Goal: Task Accomplishment & Management: Use online tool/utility

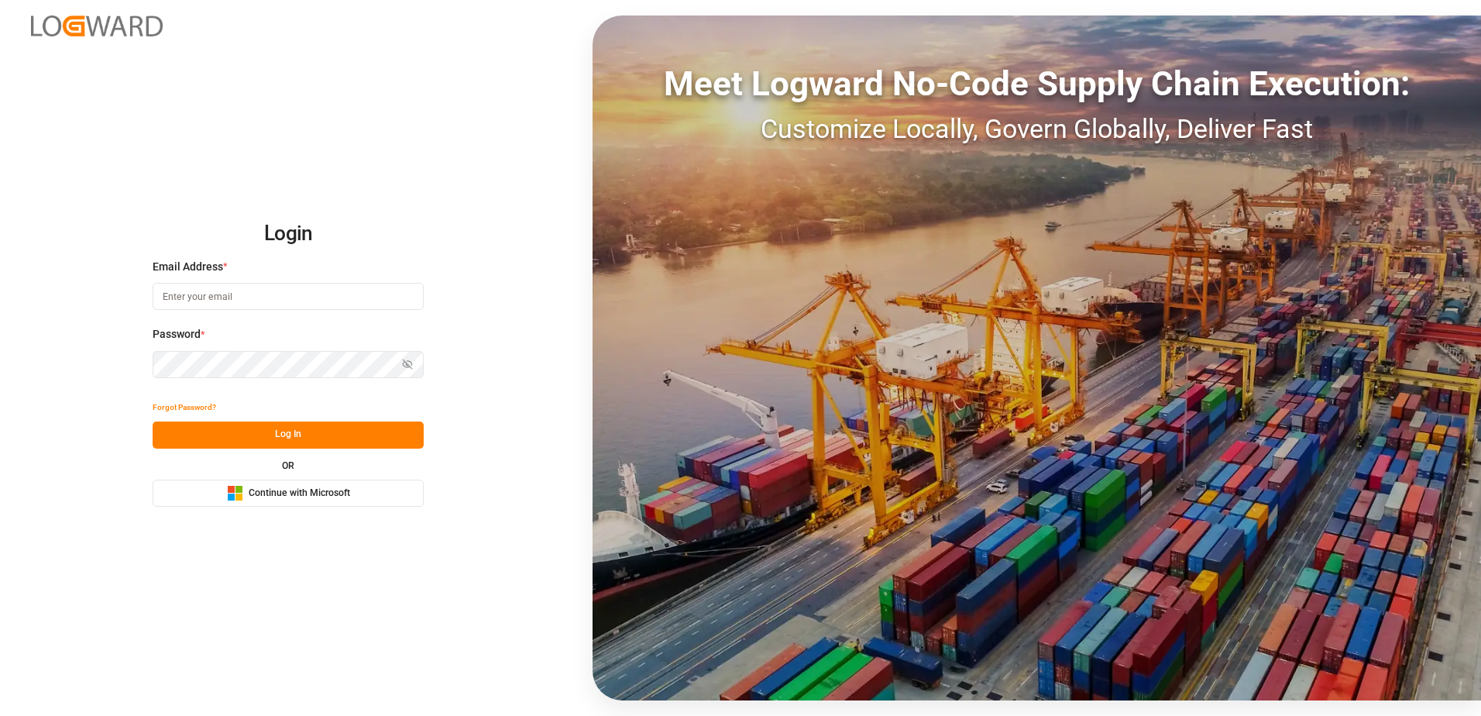
click at [319, 294] on input at bounding box center [288, 296] width 271 height 27
type input "[PERSON_NAME][EMAIL_ADDRESS][PERSON_NAME][DOMAIN_NAME]"
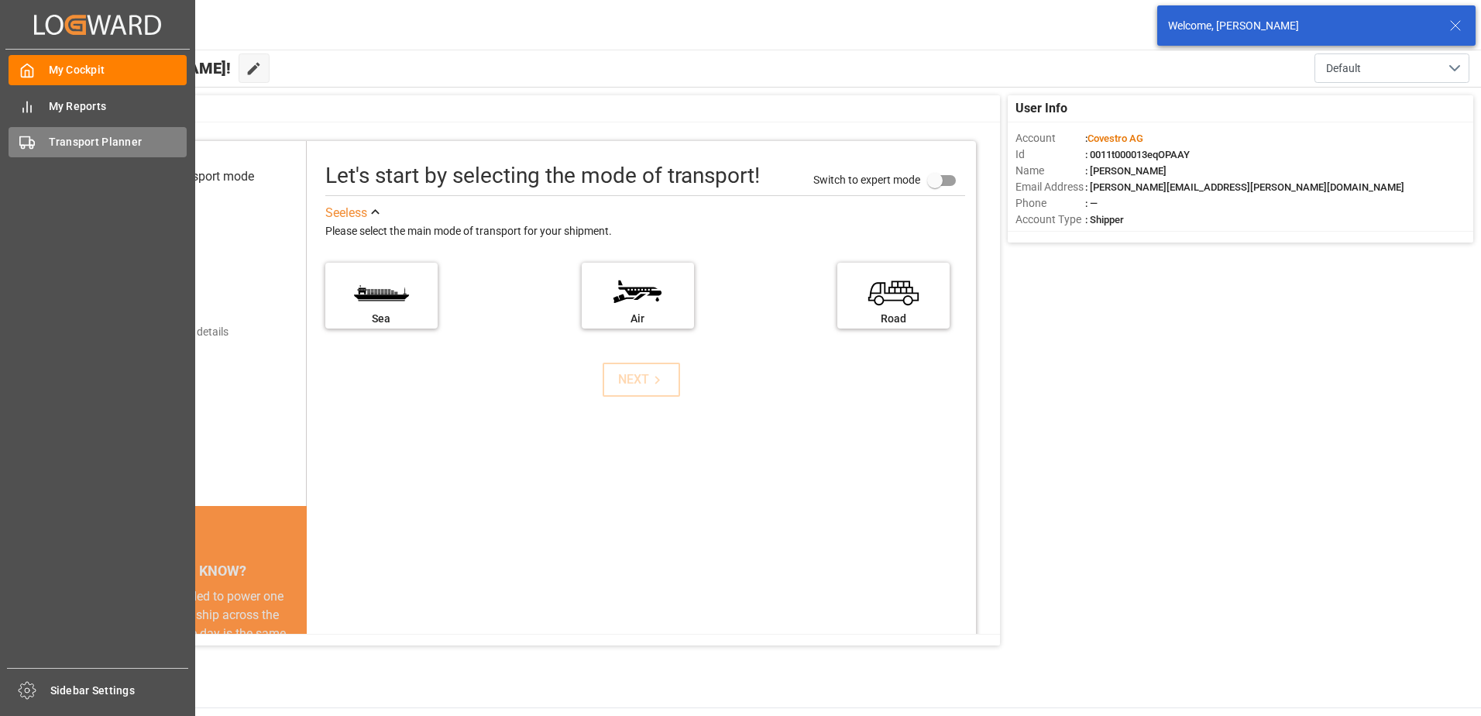
click at [41, 137] on div "Transport Planner Transport Planner" at bounding box center [98, 142] width 178 height 30
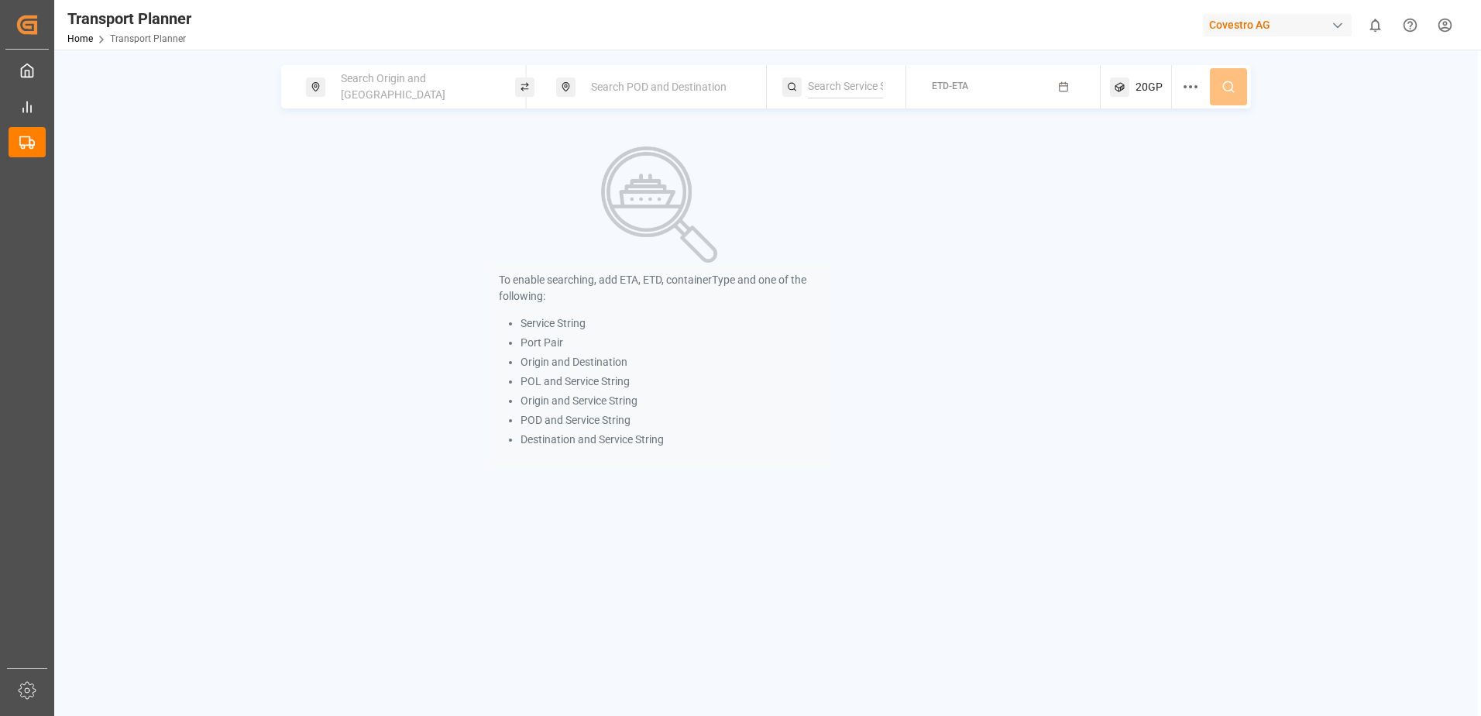
click at [364, 92] on span "Search Origin and [GEOGRAPHIC_DATA]" at bounding box center [393, 86] width 105 height 29
type input "n"
click at [376, 199] on input at bounding box center [402, 210] width 156 height 23
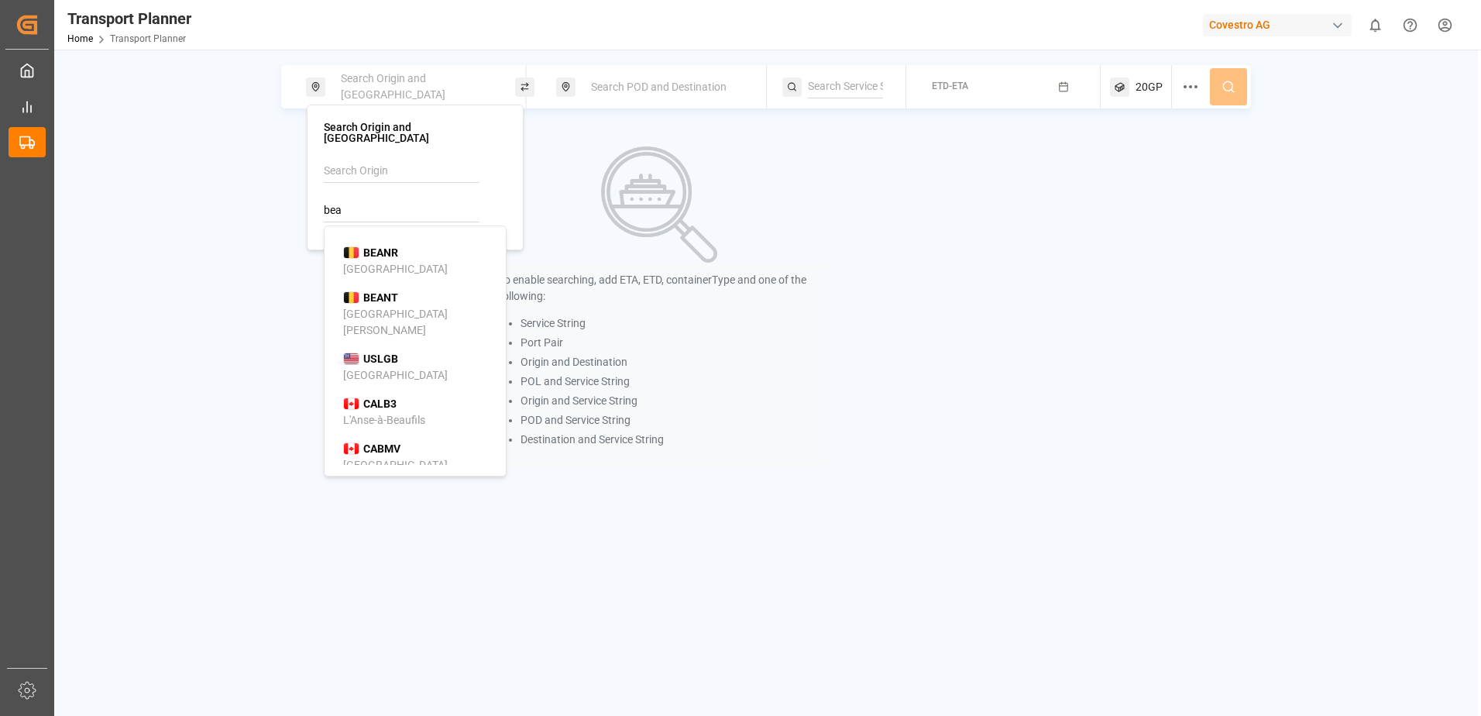
click at [407, 269] on li "BEANR [GEOGRAPHIC_DATA]" at bounding box center [418, 261] width 175 height 45
click at [399, 246] on div "BEANR [GEOGRAPHIC_DATA]" at bounding box center [418, 261] width 150 height 33
type input "BEANR"
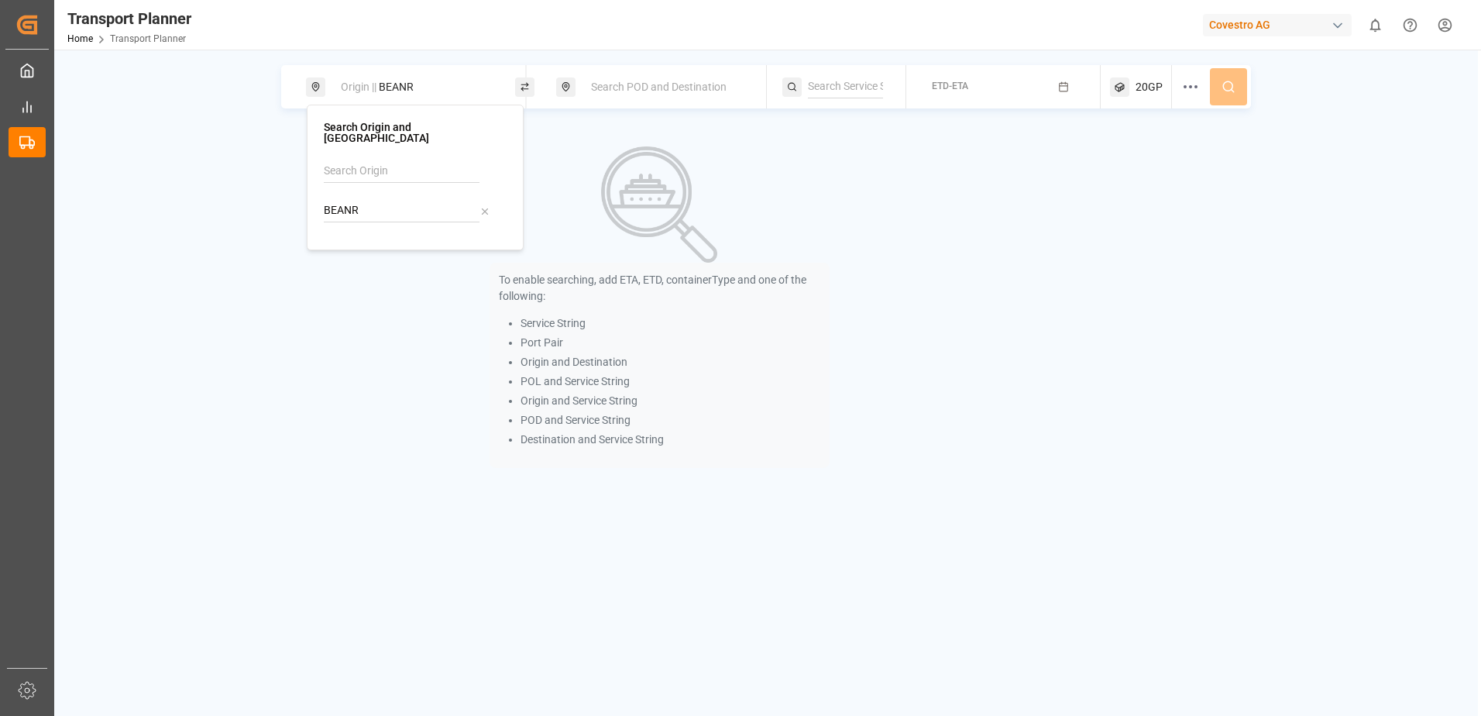
click at [659, 81] on span "Search POD and Destination" at bounding box center [659, 87] width 136 height 12
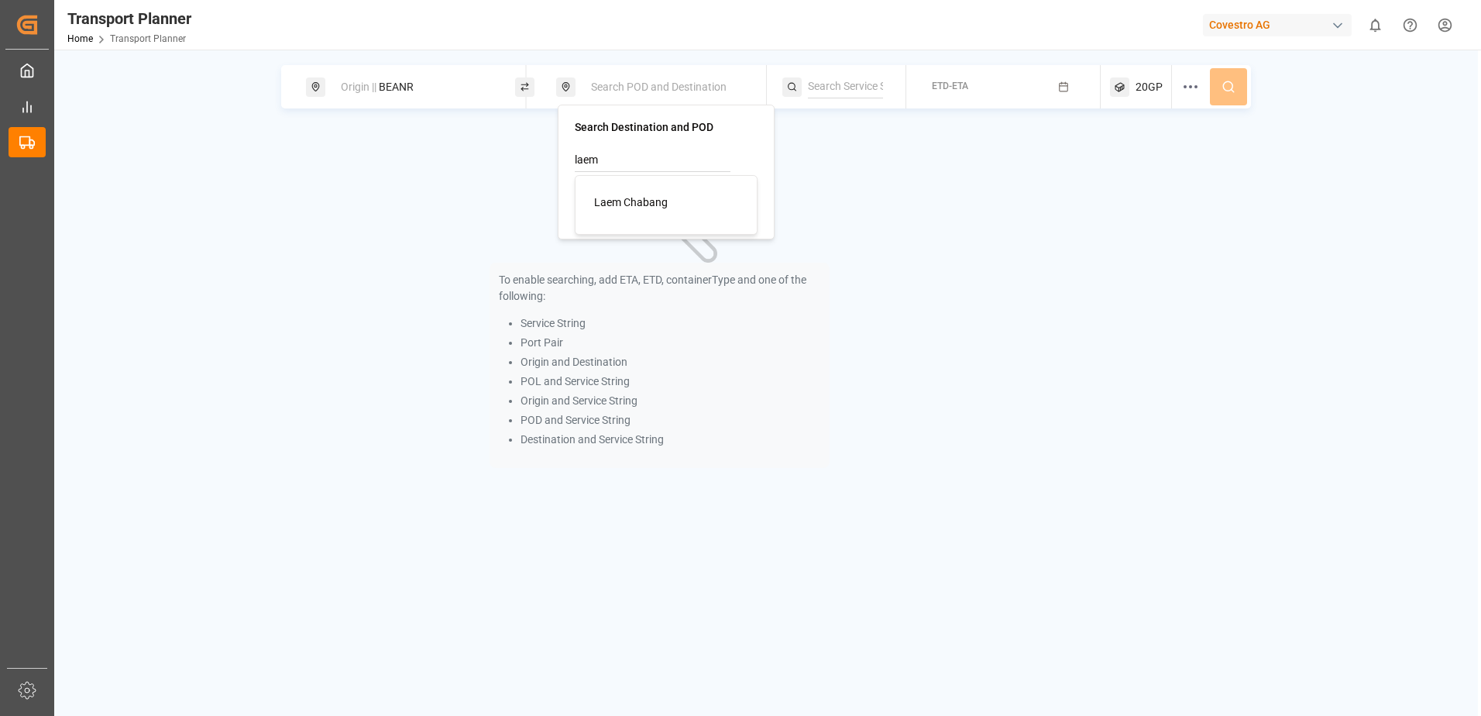
click at [622, 198] on span "Laem Chabang" at bounding box center [631, 202] width 74 height 12
type input "Laem Chabang"
click at [1052, 179] on div "To enable searching, add ETA, ETD, containerType and one of the following: Serv…" at bounding box center [766, 307] width 970 height 358
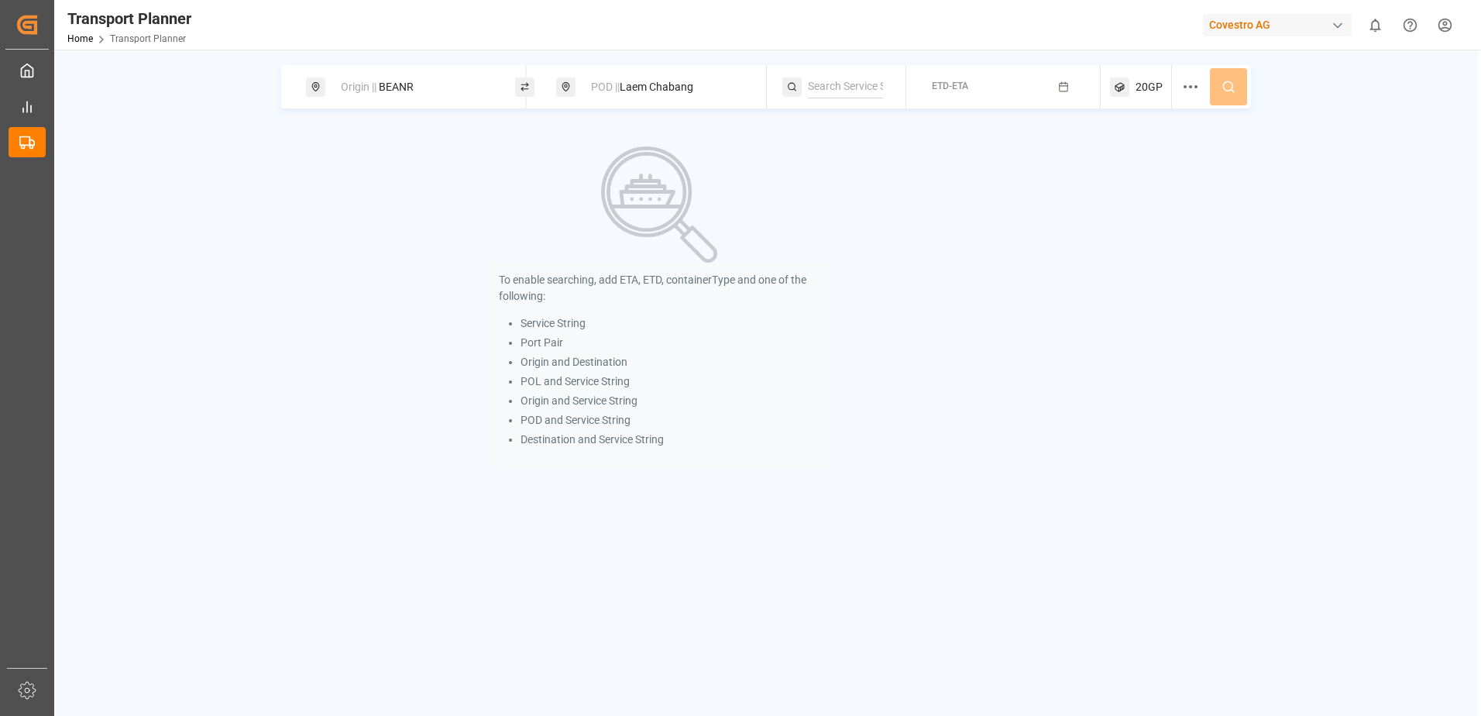
click at [1141, 91] on span "20GP" at bounding box center [1148, 87] width 27 height 16
click at [1193, 161] on icon "button" at bounding box center [1190, 161] width 5 height 3
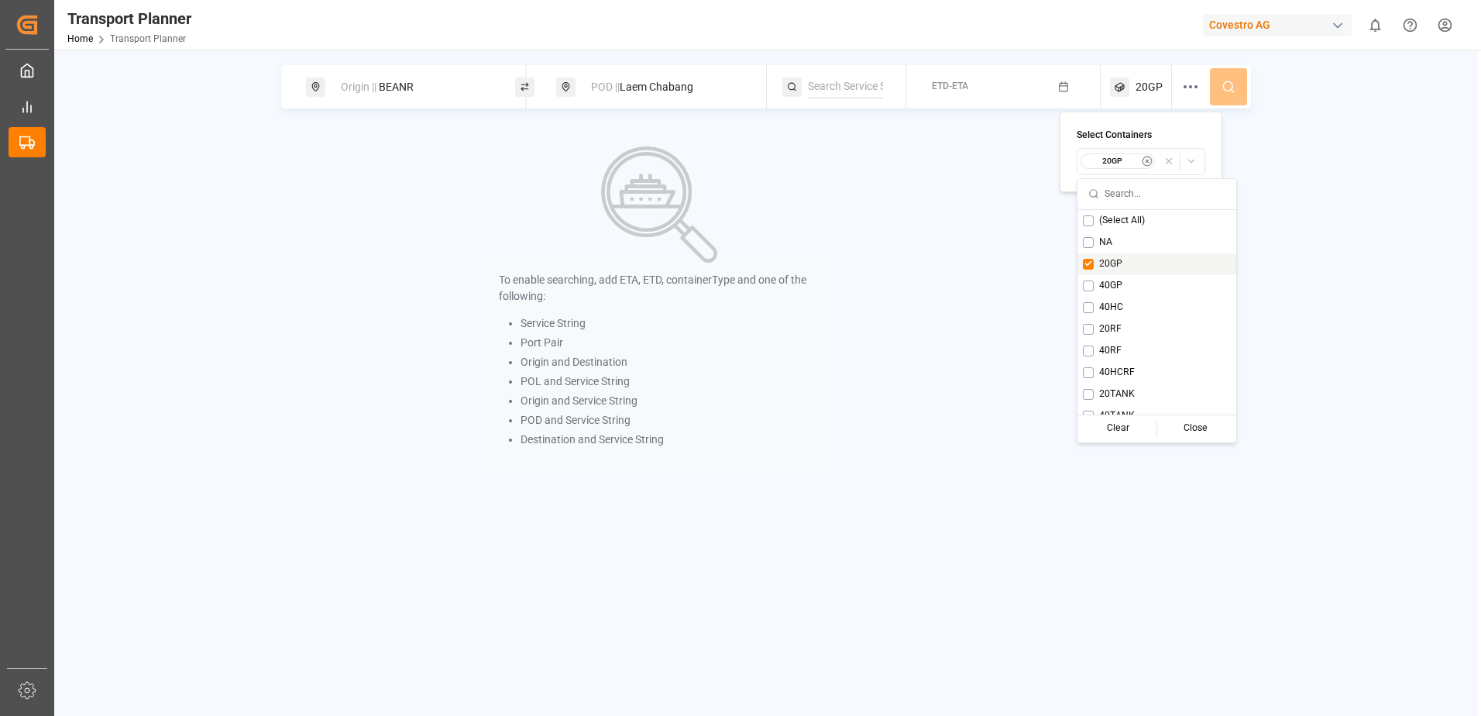
click at [1124, 259] on div "20GP" at bounding box center [1156, 264] width 159 height 22
click at [1115, 347] on div "40RF" at bounding box center [1141, 351] width 159 height 22
click at [1295, 287] on div "Origin || BEANR POD || Laem Chabang ETD-ETA 40RF To enable searching, add ETA, …" at bounding box center [765, 275] width 1423 height 421
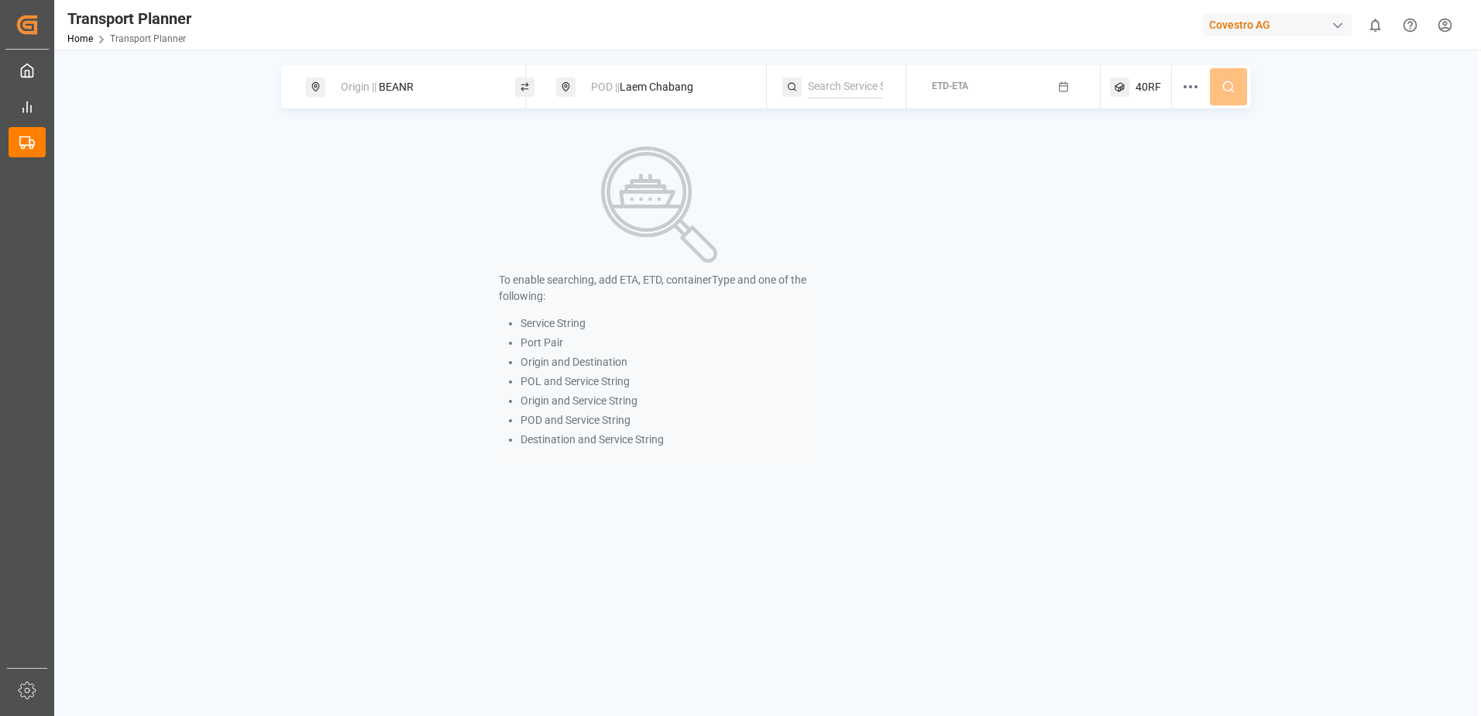
drag, startPoint x: 941, startPoint y: 73, endPoint x: 956, endPoint y: 76, distance: 15.8
click at [941, 74] on button "ETD-ETA" at bounding box center [1003, 87] width 176 height 30
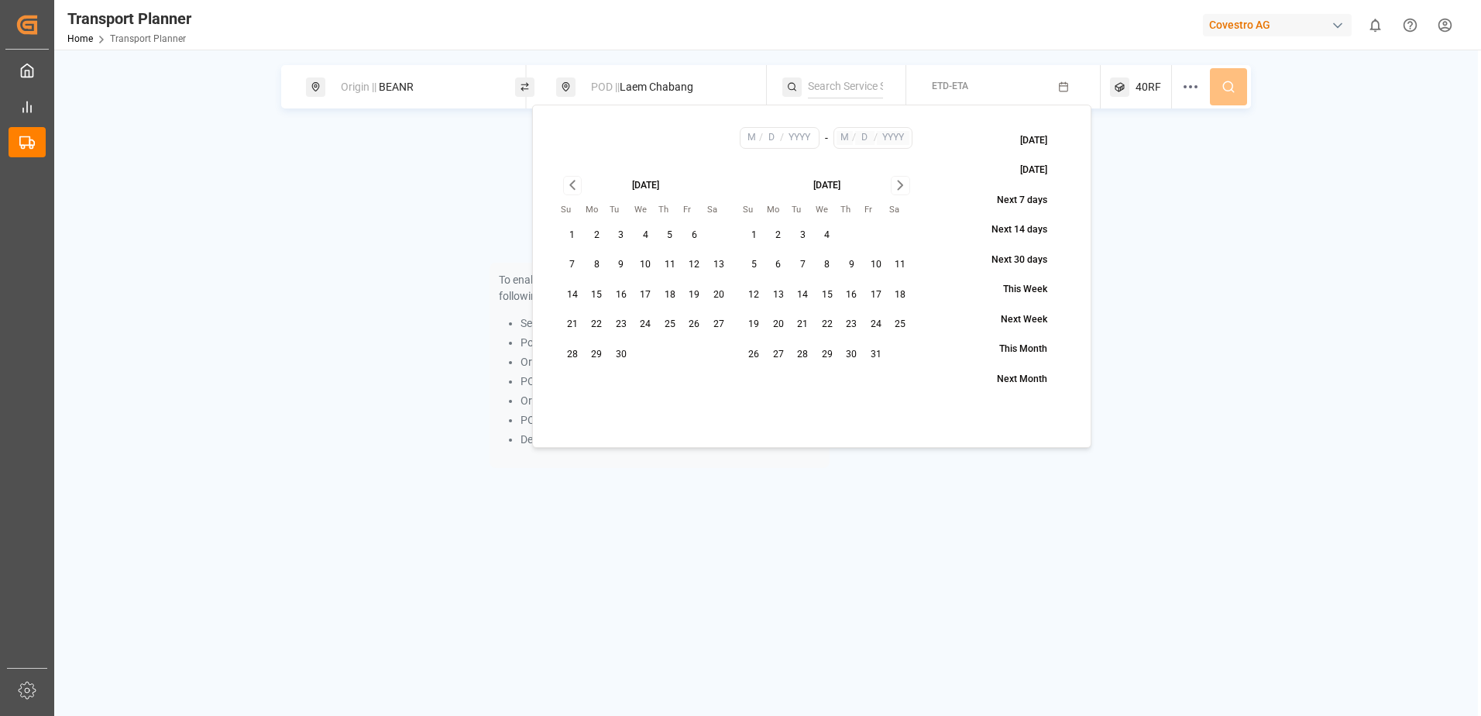
click at [599, 260] on button "8" at bounding box center [597, 264] width 25 height 25
type input "9"
type input "8"
type input "2025"
click at [898, 190] on icon "Go to next month" at bounding box center [900, 185] width 18 height 19
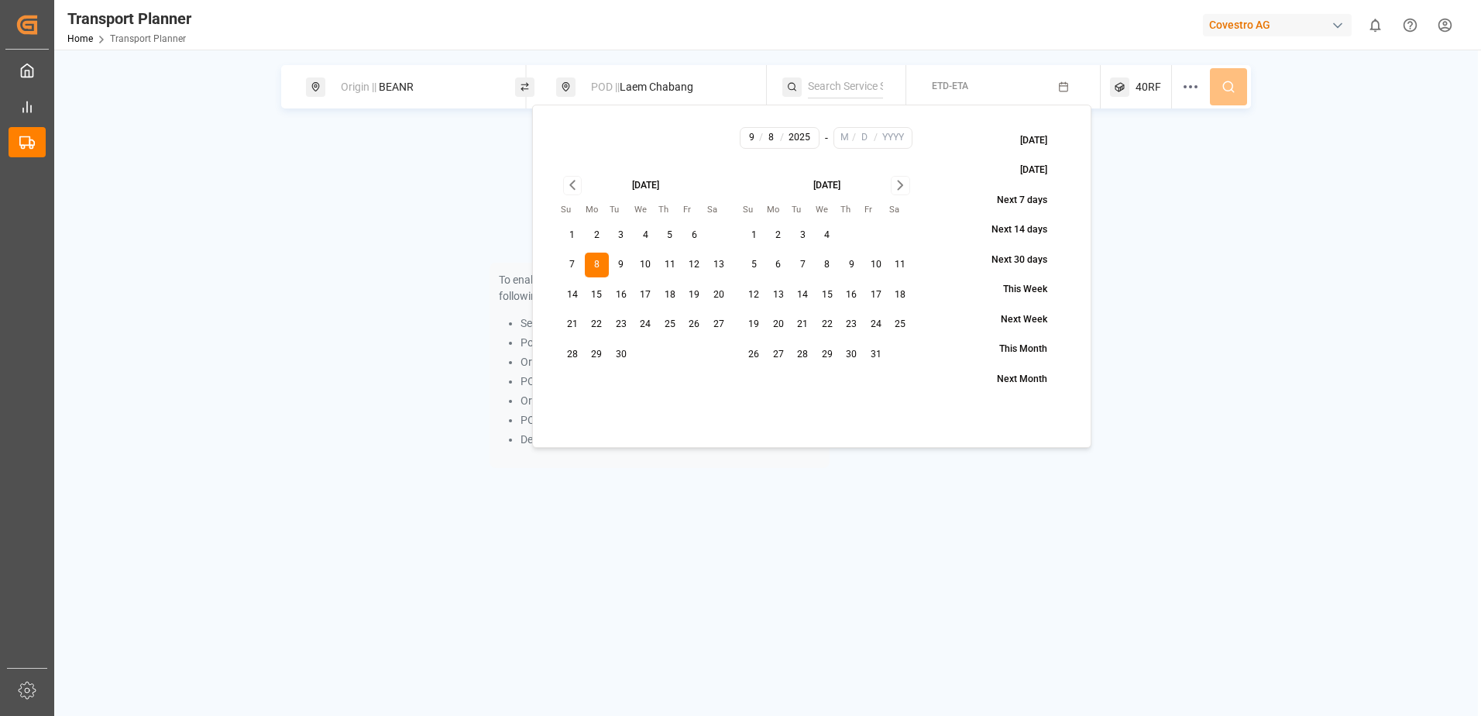
click at [898, 190] on icon "Go to next month" at bounding box center [900, 185] width 5 height 9
click at [822, 321] on button "24" at bounding box center [827, 324] width 25 height 25
type input "12"
type input "24"
type input "2025"
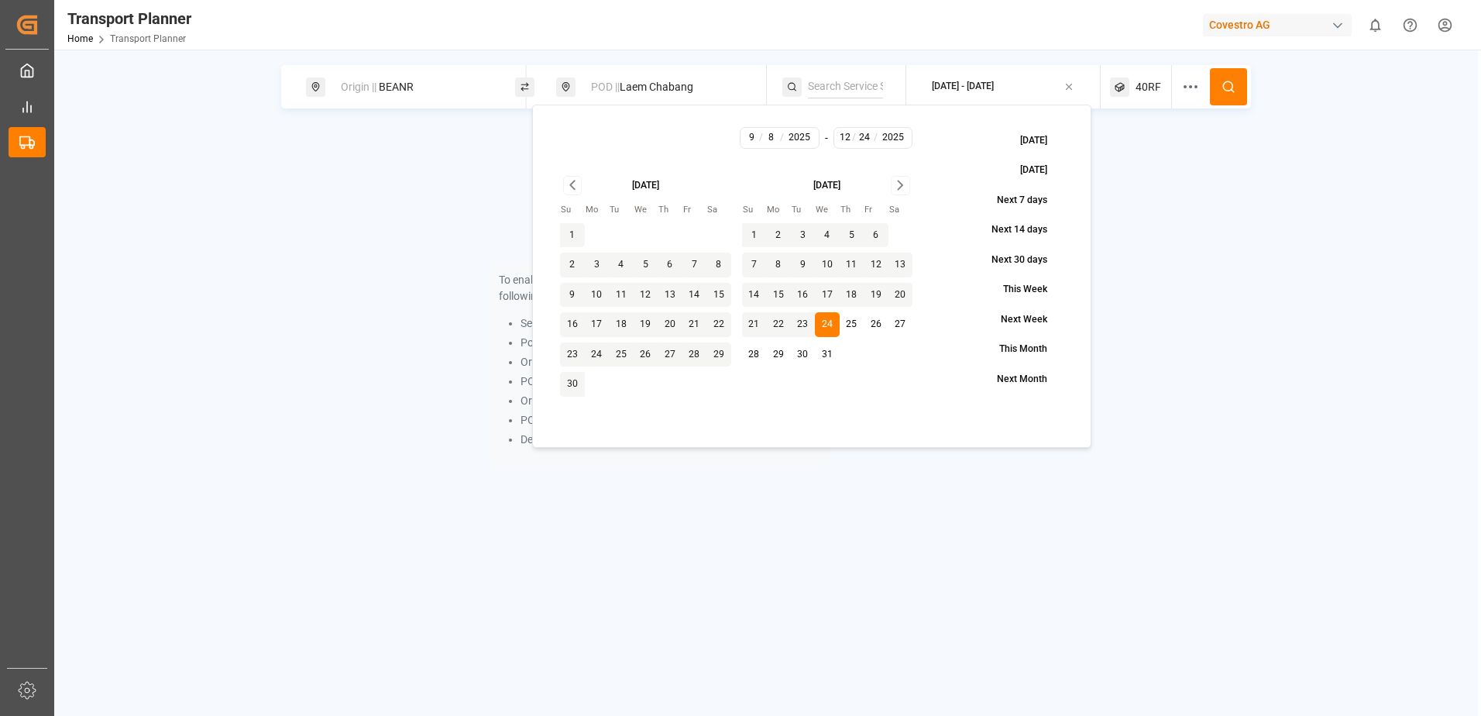
drag, startPoint x: 1230, startPoint y: 194, endPoint x: 1223, endPoint y: 101, distance: 93.2
click at [1228, 192] on div "To enable searching, add ETA, ETD, containerType and one of the following: Serv…" at bounding box center [766, 307] width 970 height 358
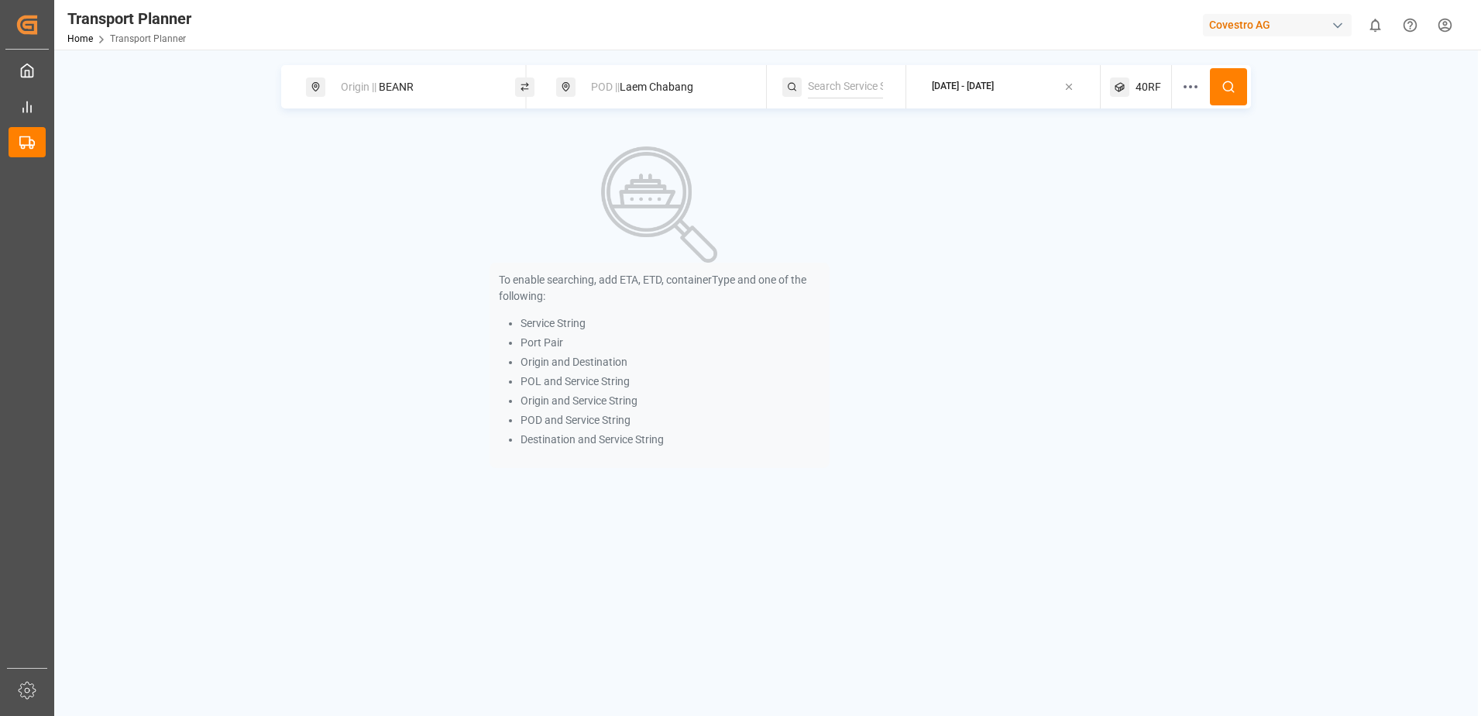
click at [1223, 88] on icon at bounding box center [1228, 87] width 14 height 14
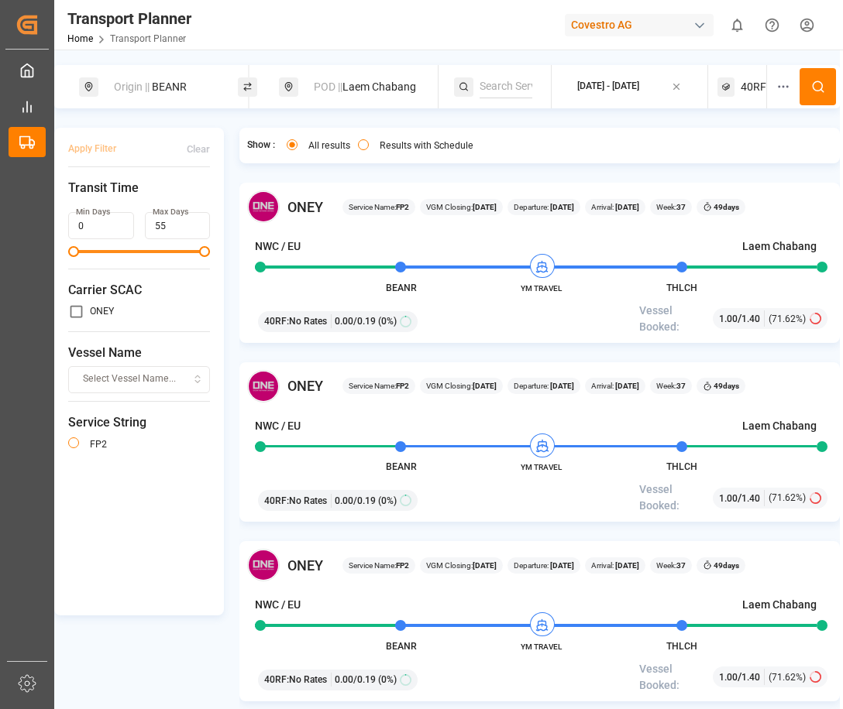
click at [198, 95] on div "Origin || BEANR" at bounding box center [168, 87] width 127 height 29
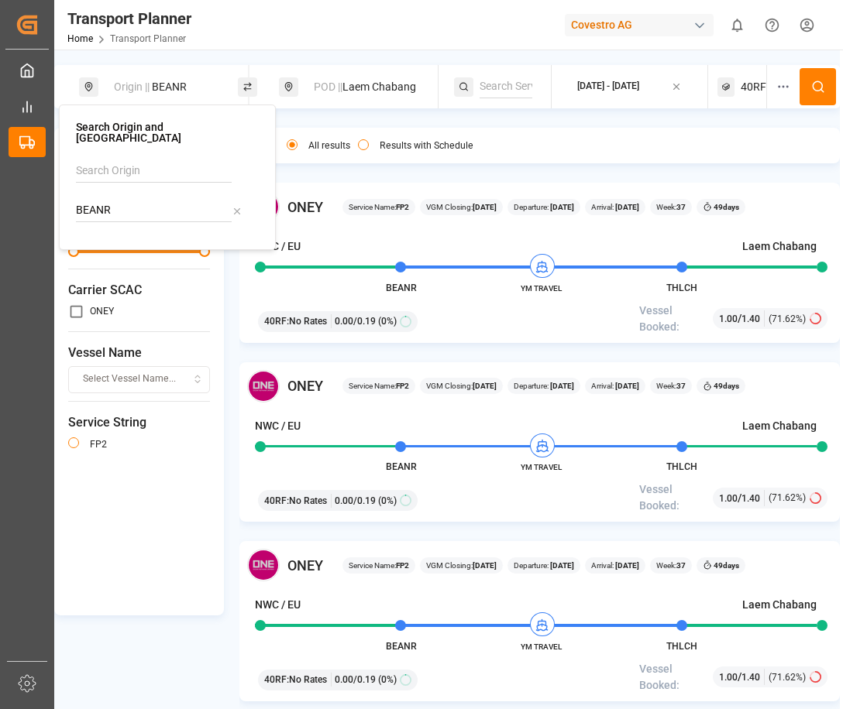
click at [139, 199] on input "BEANR" at bounding box center [154, 210] width 156 height 23
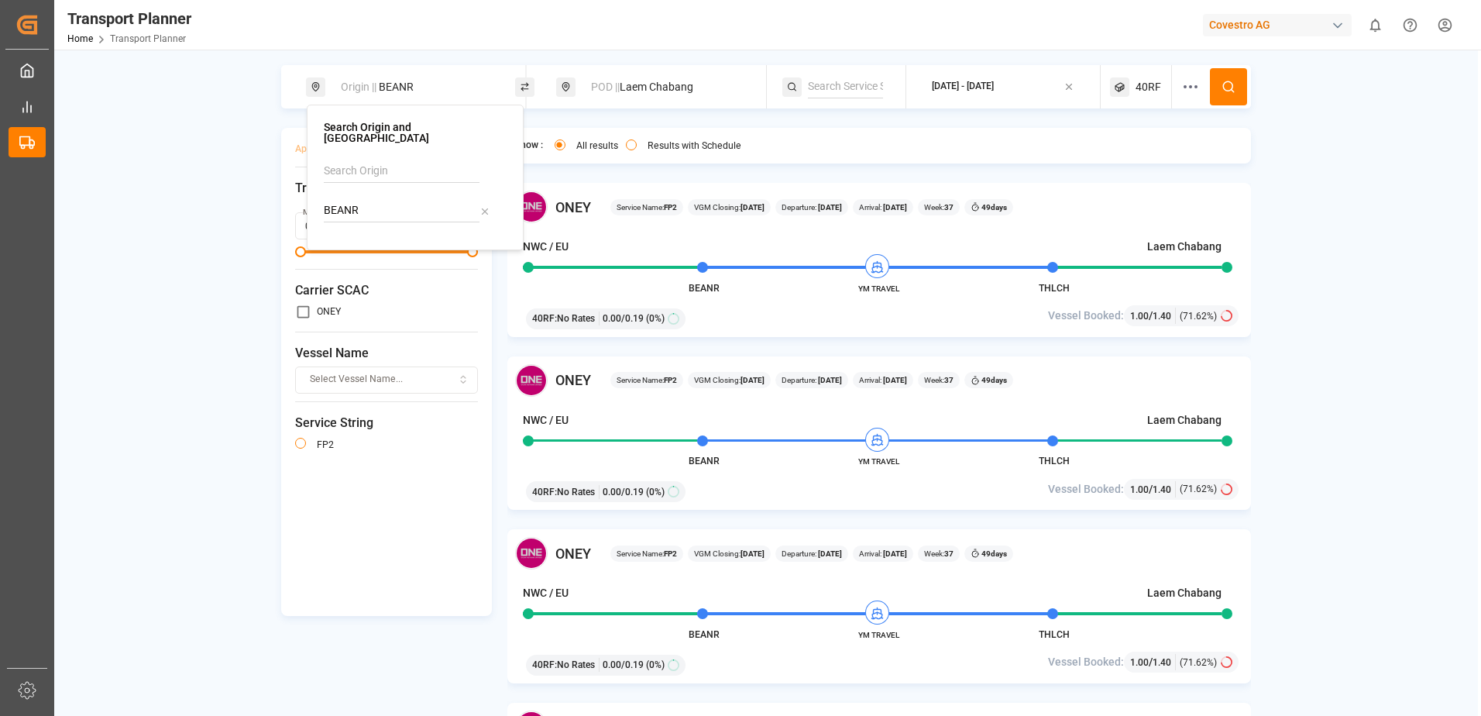
click at [221, 225] on div "Origin || BEANR POD || Laem Chabang [DATE] - [DATE] 40RF Apply Filter Clear Tra…" at bounding box center [765, 410] width 1423 height 690
click at [396, 88] on div "Origin || BEANR" at bounding box center [414, 87] width 167 height 29
click at [381, 204] on input "BEANR" at bounding box center [402, 210] width 156 height 23
type input "BEANR"
click at [485, 208] on icon at bounding box center [484, 210] width 5 height 5
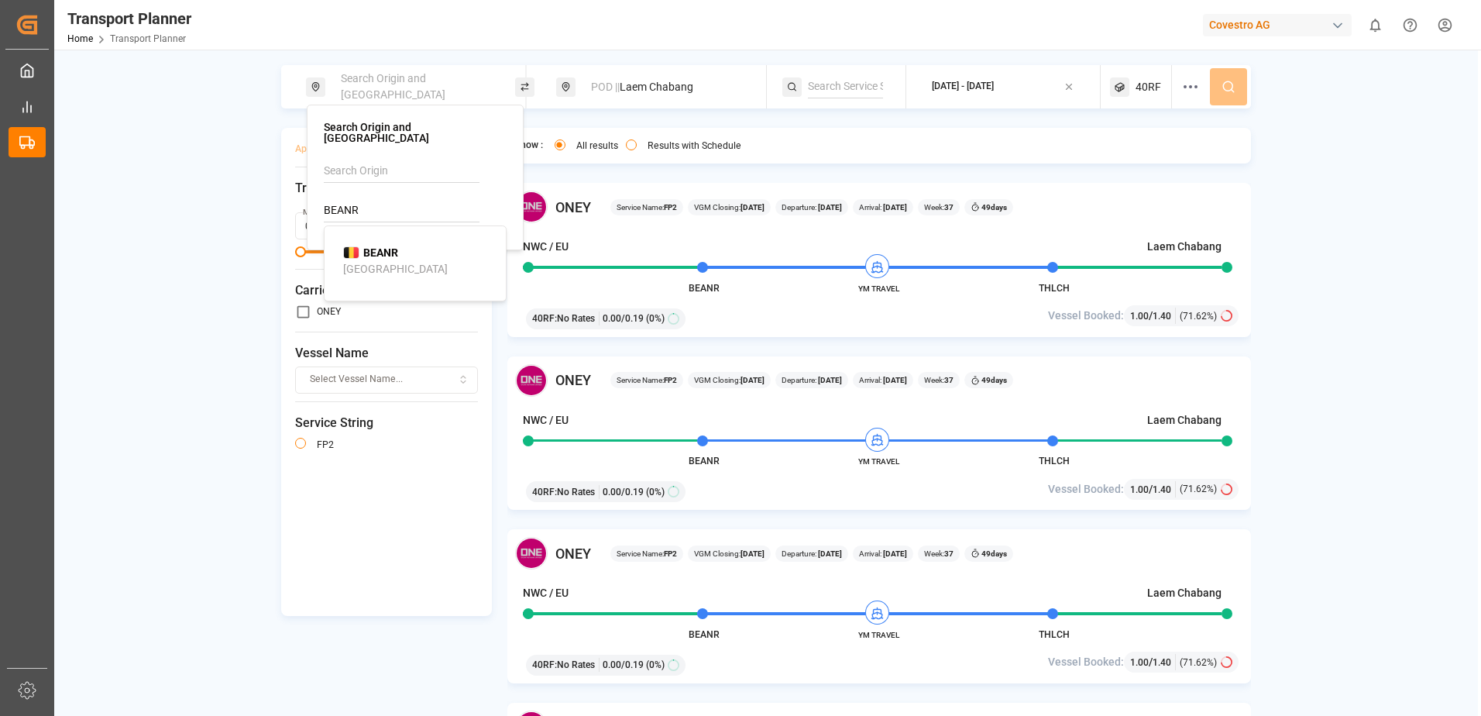
click at [383, 200] on input "BEANR" at bounding box center [402, 210] width 156 height 23
drag, startPoint x: 370, startPoint y: 244, endPoint x: 394, endPoint y: 255, distance: 26.3
click at [370, 246] on b "BEANR" at bounding box center [380, 252] width 35 height 12
click at [1374, 172] on div "Origin || BEANR POD || Laem Chabang [DATE] - [DATE] 40RF Apply Filter Clear Tra…" at bounding box center [765, 410] width 1423 height 690
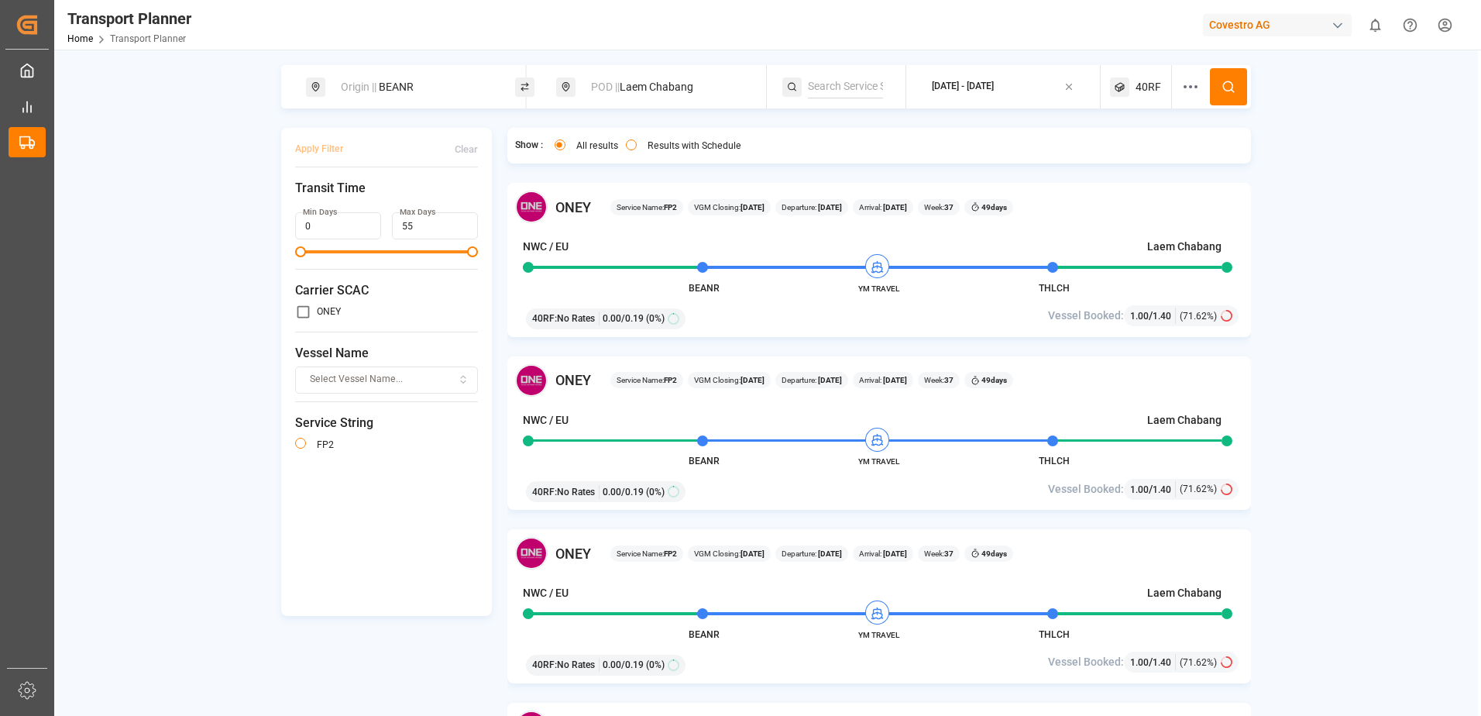
click at [424, 86] on div "Origin || BEANR" at bounding box center [414, 87] width 167 height 29
click at [1387, 263] on div "Origin || BEANR POD || Laem Chabang [DATE] - [DATE] 40RF Apply Filter Clear Tra…" at bounding box center [765, 410] width 1423 height 690
click at [1385, 339] on div "Origin || BEANR POD || Laem Chabang [DATE] - [DATE] 40RF Apply Filter Clear Tra…" at bounding box center [765, 410] width 1423 height 690
click at [1363, 216] on div "Origin || BEANR POD || Laem Chabang [DATE] - [DATE] 40RF Apply Filter Clear Tra…" at bounding box center [765, 410] width 1423 height 690
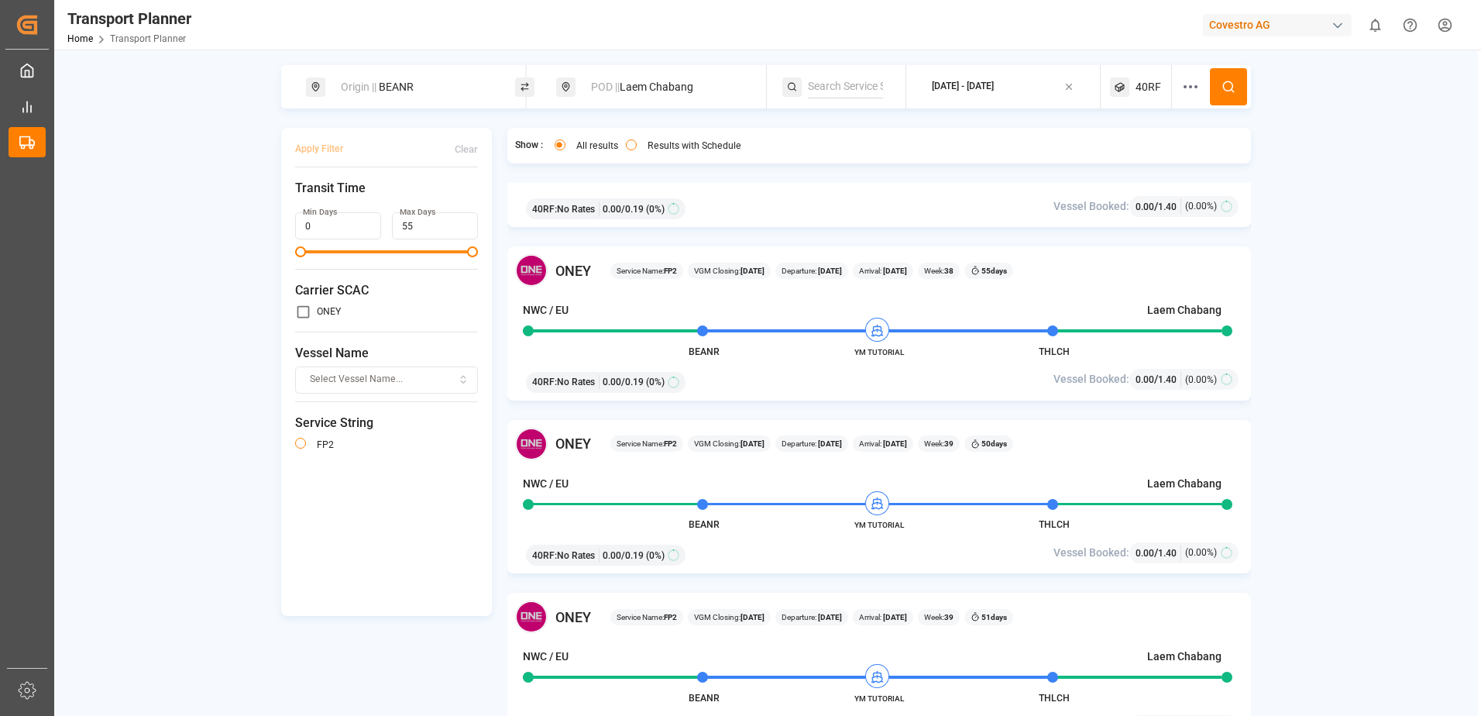
click at [1154, 86] on span "40RF" at bounding box center [1148, 87] width 26 height 16
click at [1313, 202] on div "Origin || BEANR POD || Laem Chabang [DATE] - [DATE] 40RF Apply Filter Clear Tra…" at bounding box center [765, 410] width 1423 height 690
